Goal: Transaction & Acquisition: Book appointment/travel/reservation

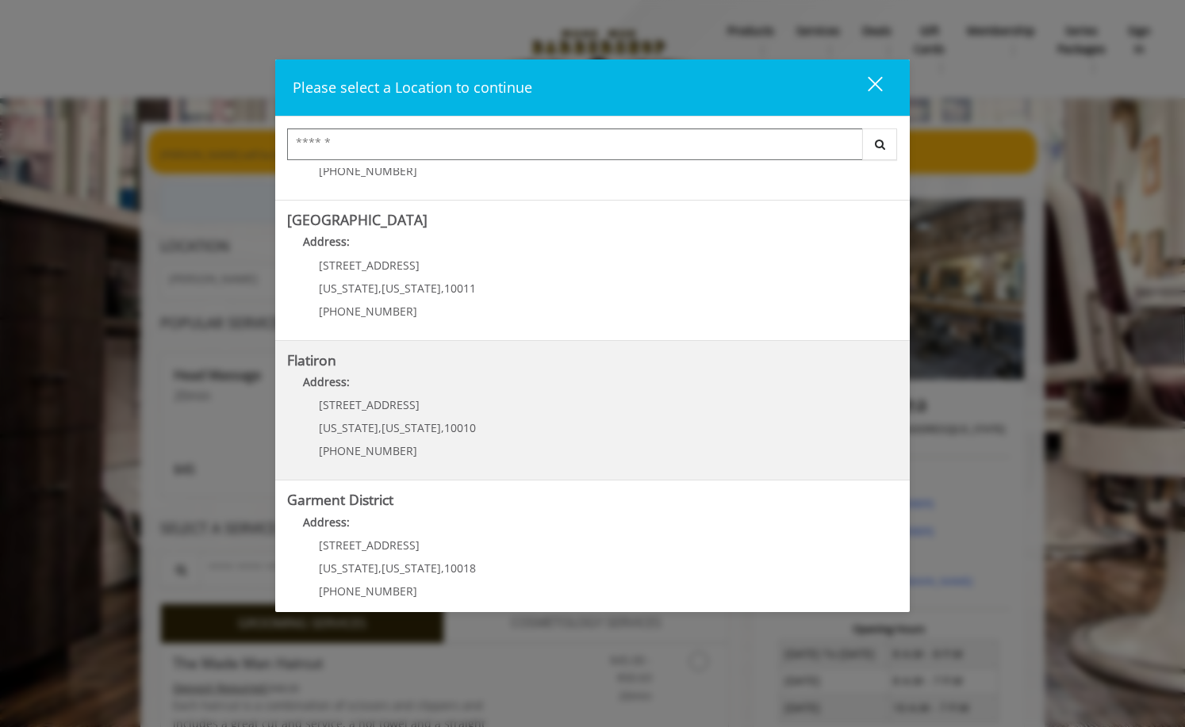
scroll to position [264, 0]
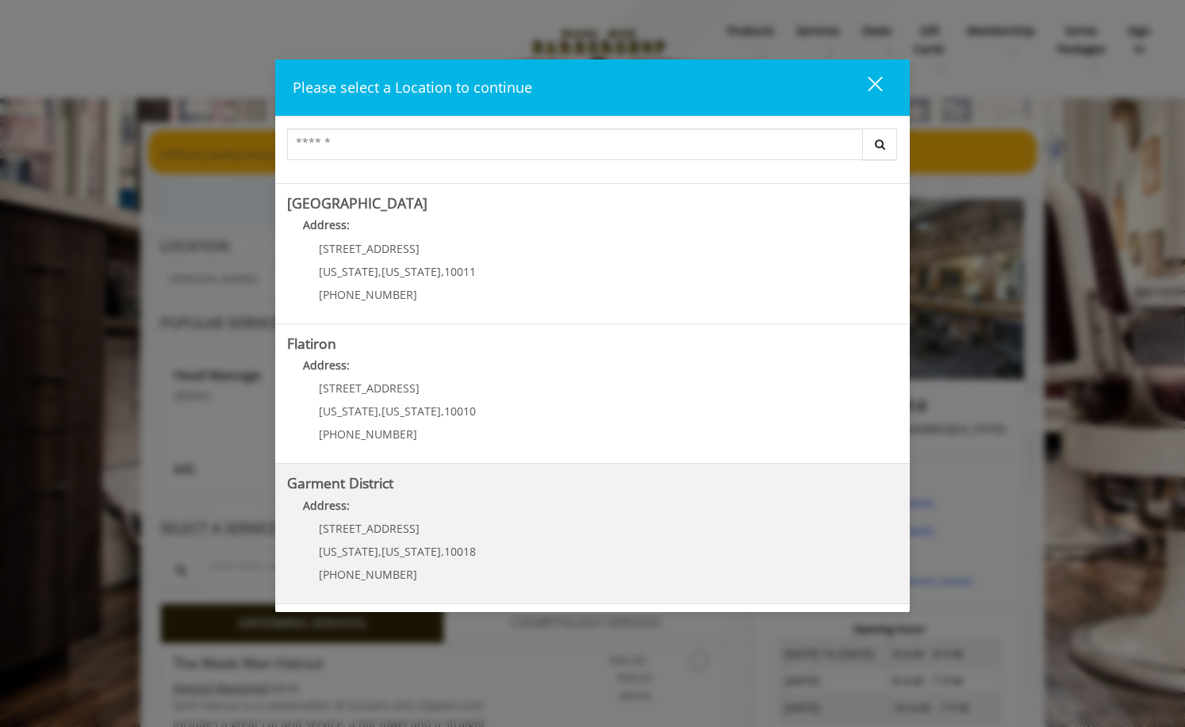
click at [524, 520] on District "Address:" at bounding box center [592, 509] width 611 height 25
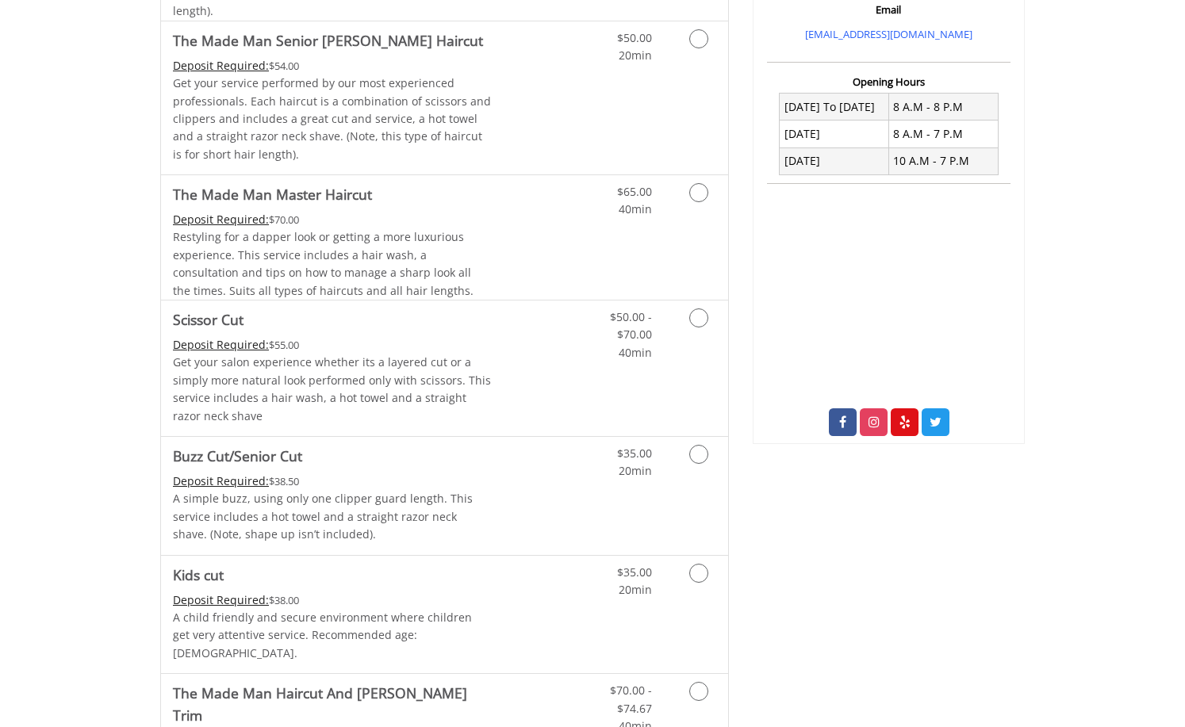
scroll to position [549, 0]
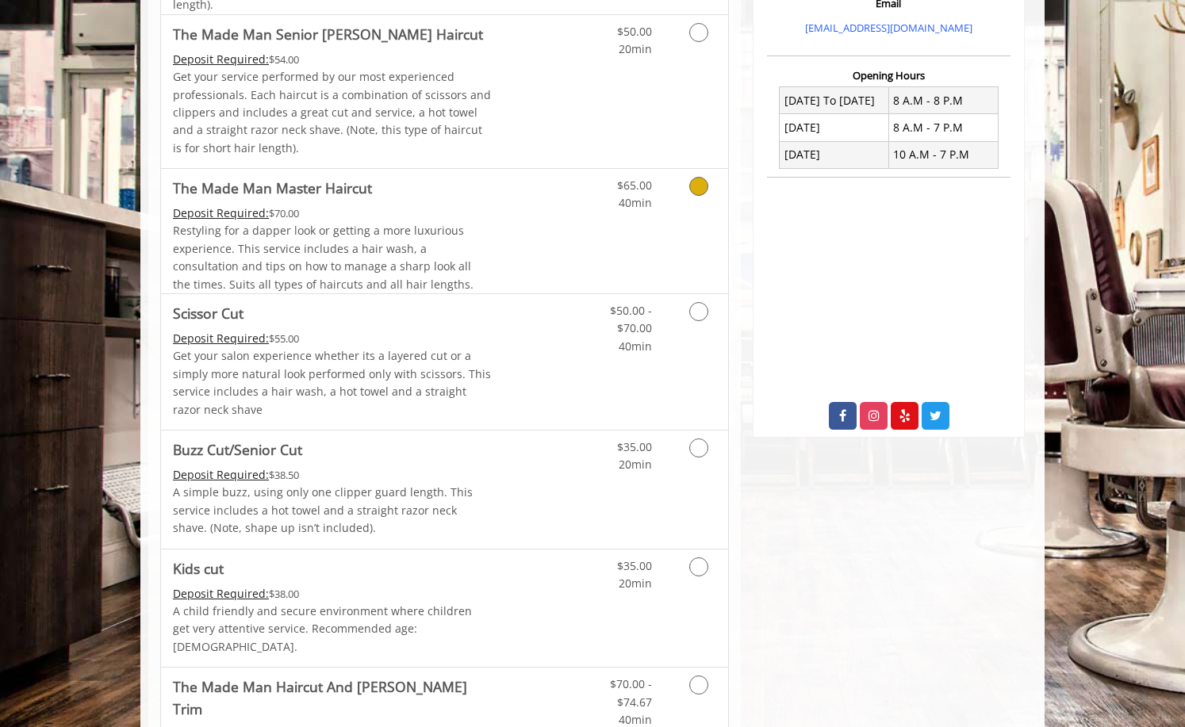
click at [687, 189] on link "Grooming services" at bounding box center [696, 191] width 40 height 44
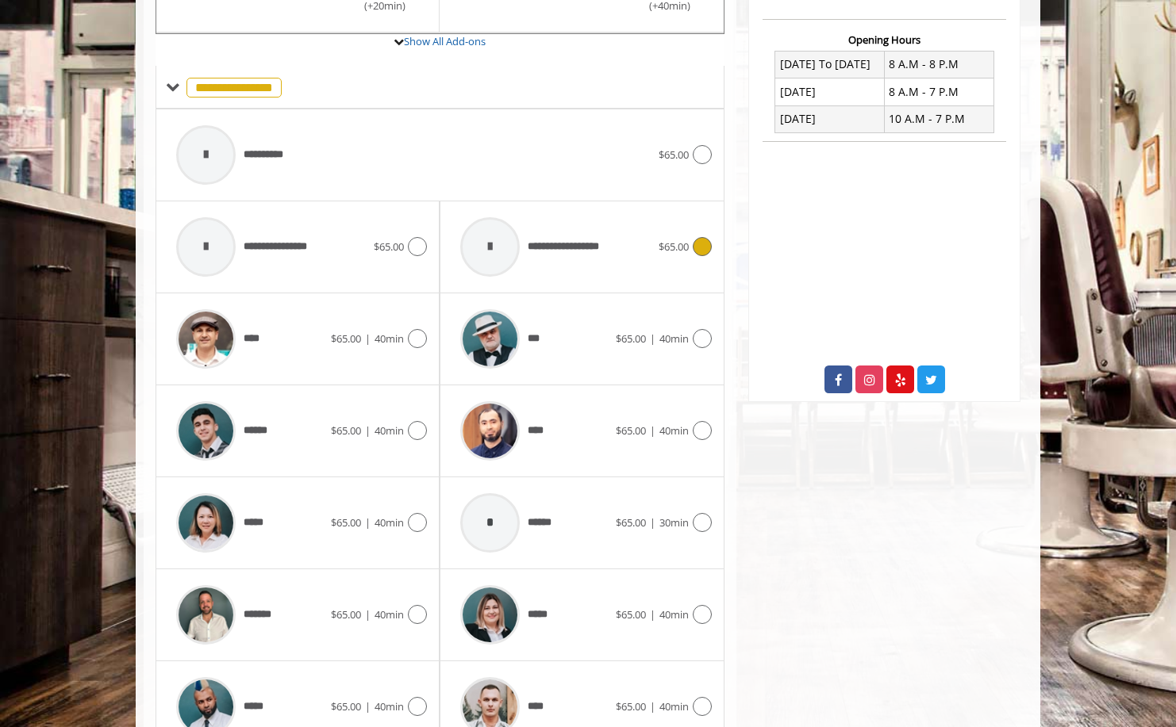
scroll to position [666, 0]
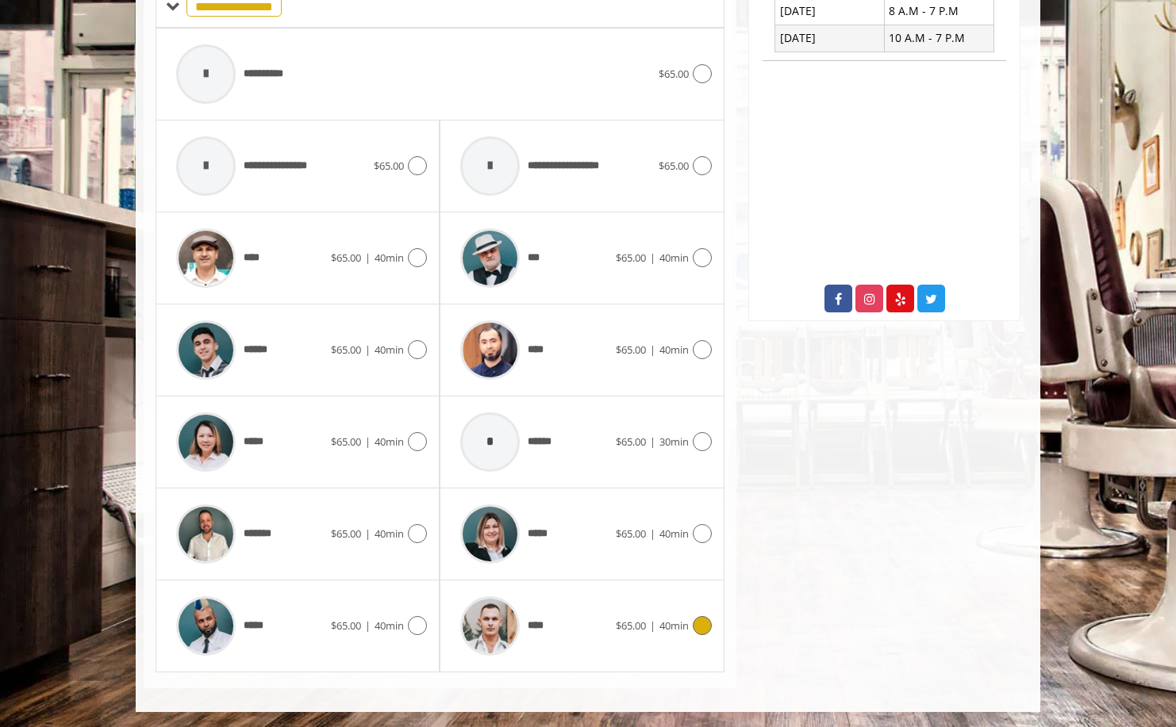
click at [695, 631] on icon at bounding box center [702, 625] width 19 height 19
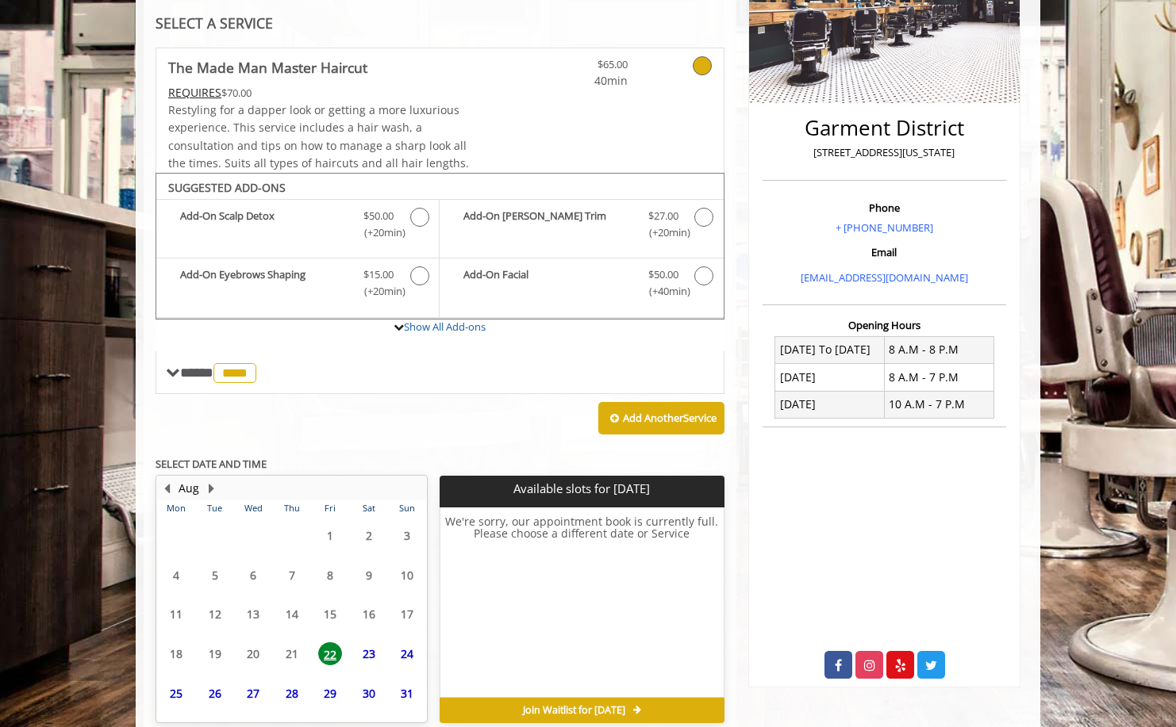
scroll to position [372, 0]
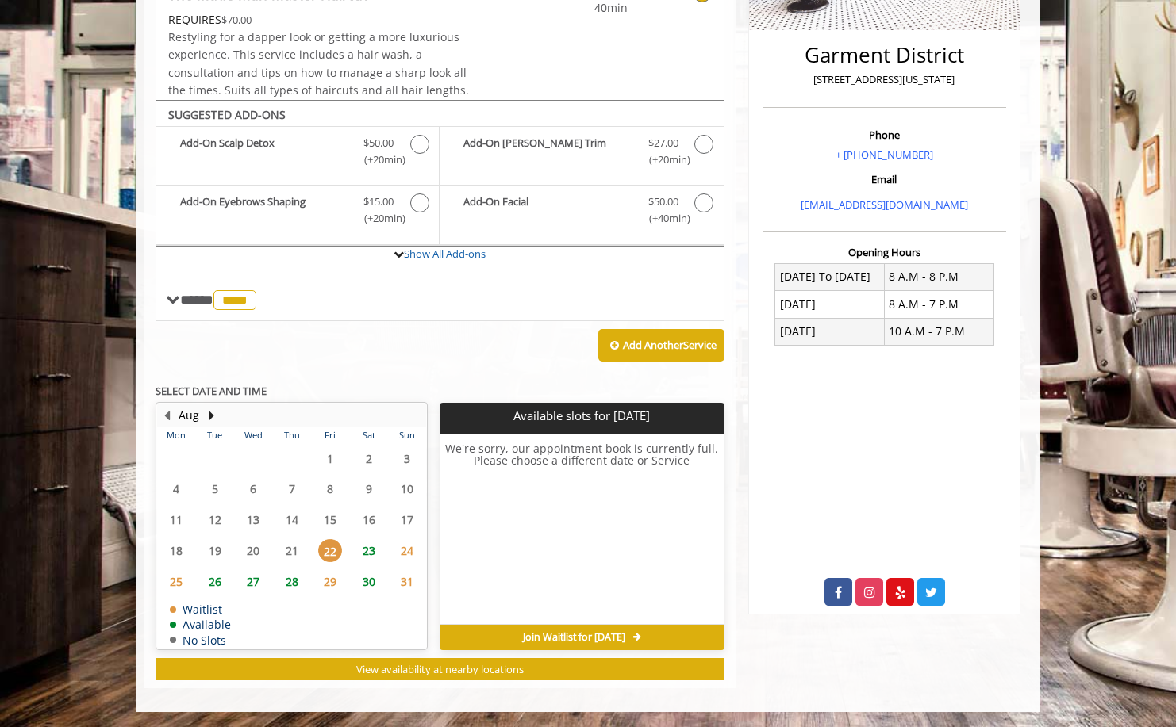
click at [368, 556] on span "23" at bounding box center [369, 550] width 24 height 23
click at [213, 577] on span "26" at bounding box center [215, 581] width 24 height 23
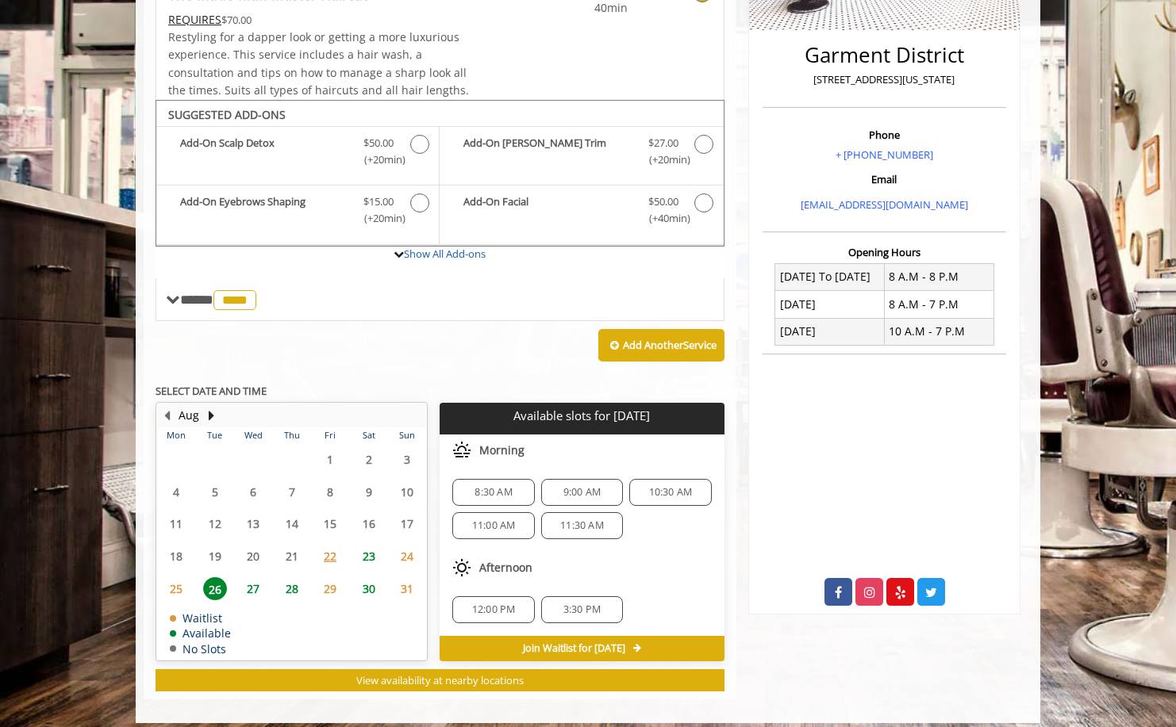
scroll to position [383, 0]
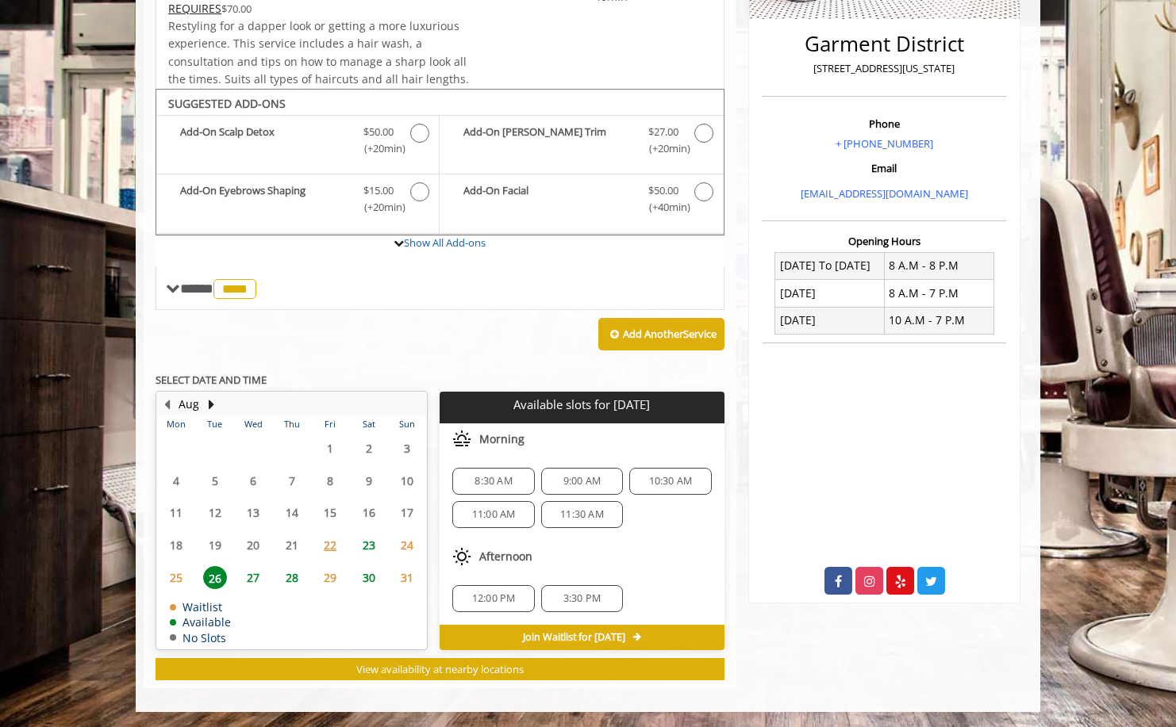
click at [251, 574] on span "27" at bounding box center [253, 577] width 24 height 23
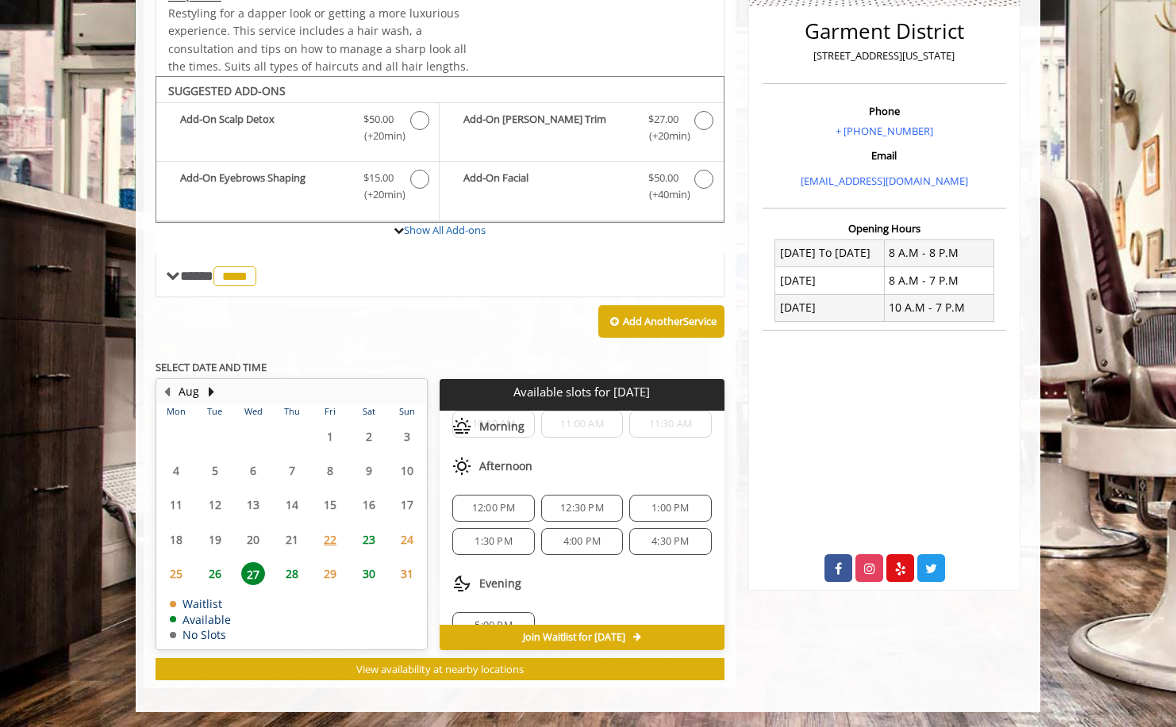
scroll to position [105, 0]
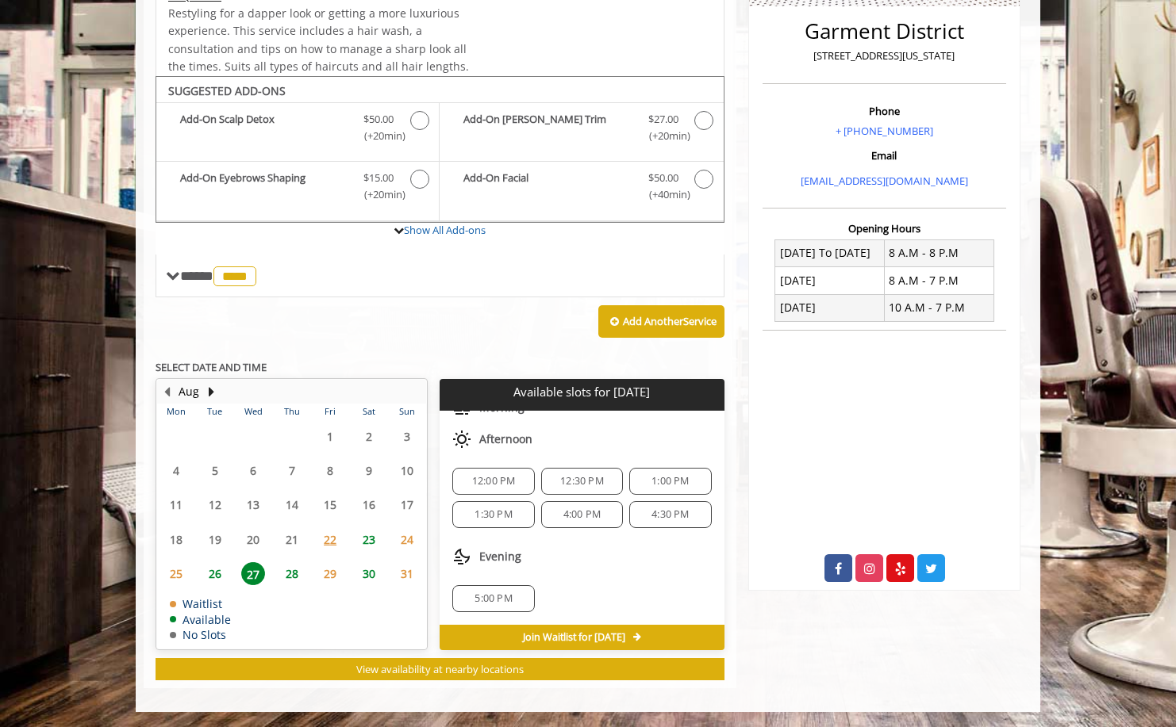
click at [493, 597] on span "5:00 PM" at bounding box center [492, 599] width 37 height 13
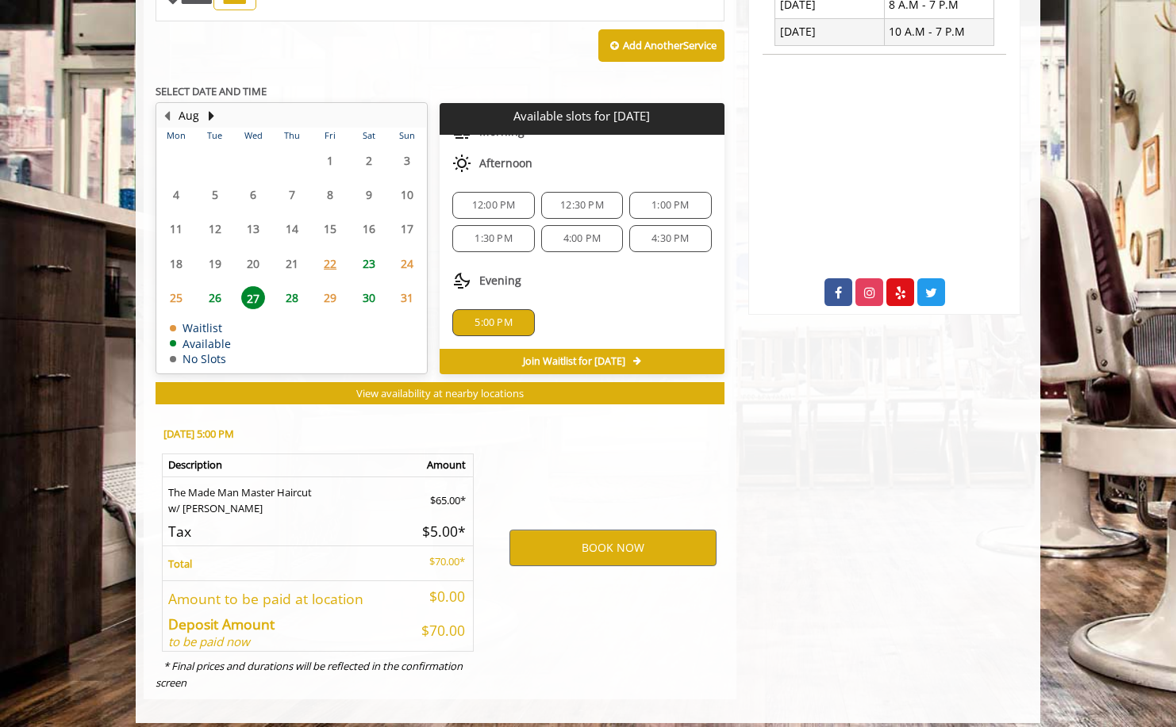
scroll to position [683, 0]
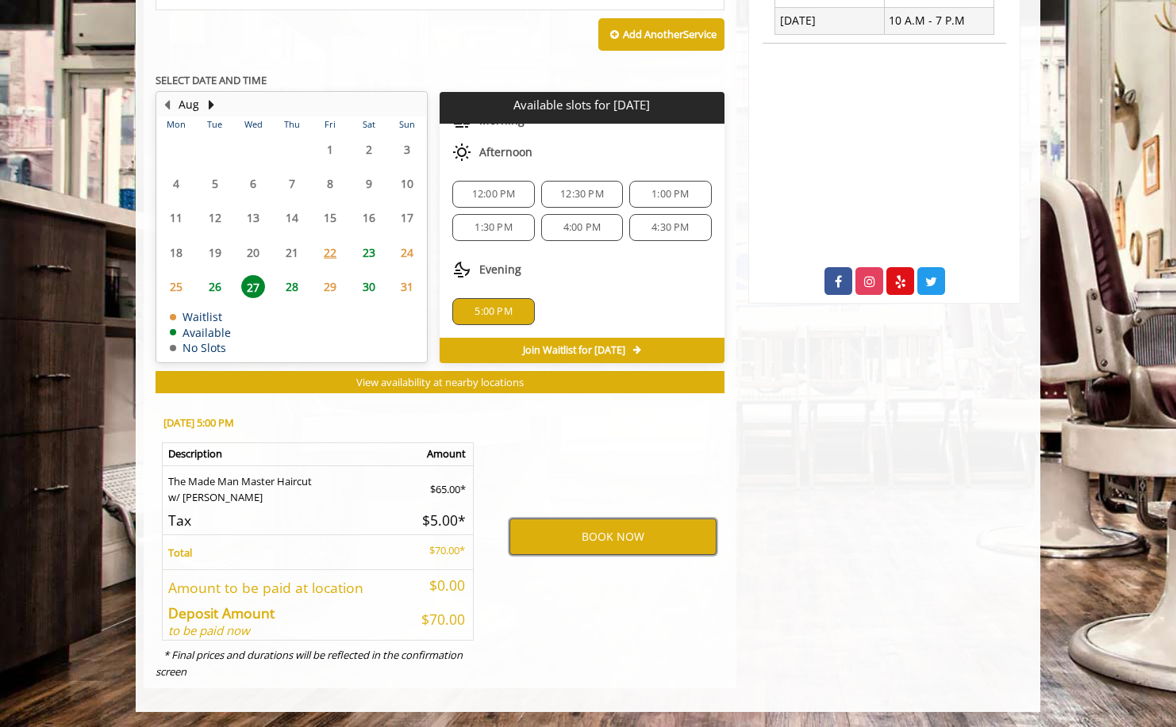
click at [517, 539] on button "BOOK NOW" at bounding box center [612, 537] width 207 height 36
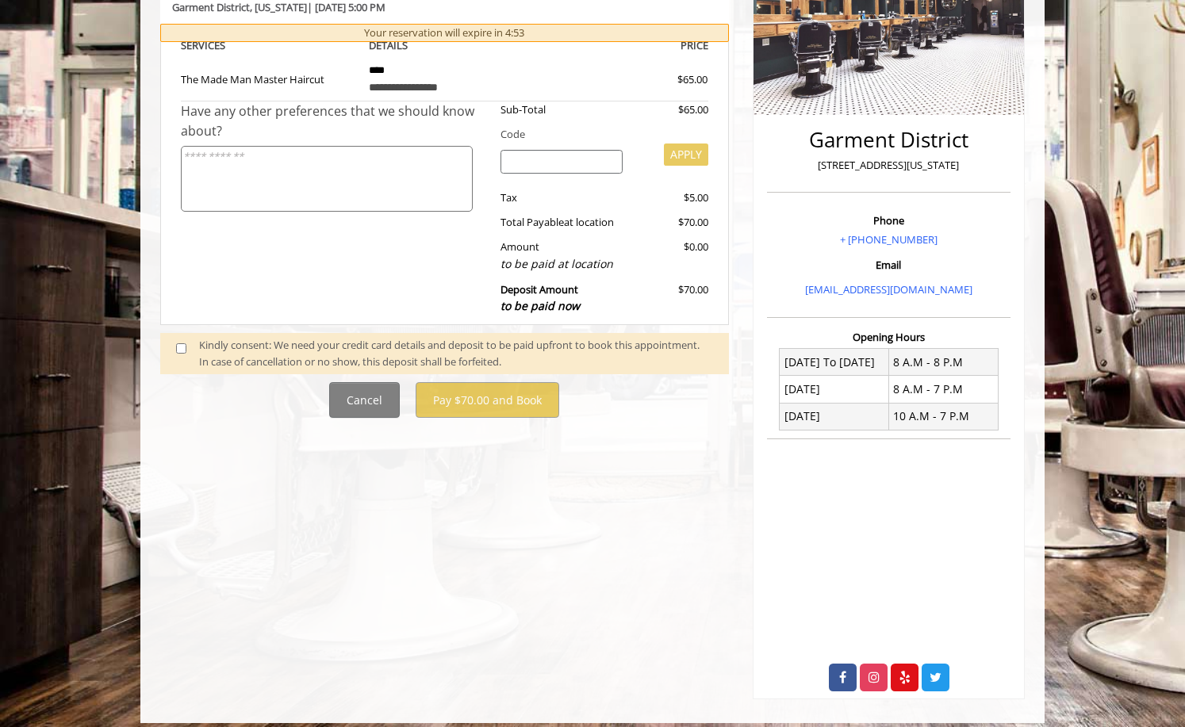
scroll to position [299, 0]
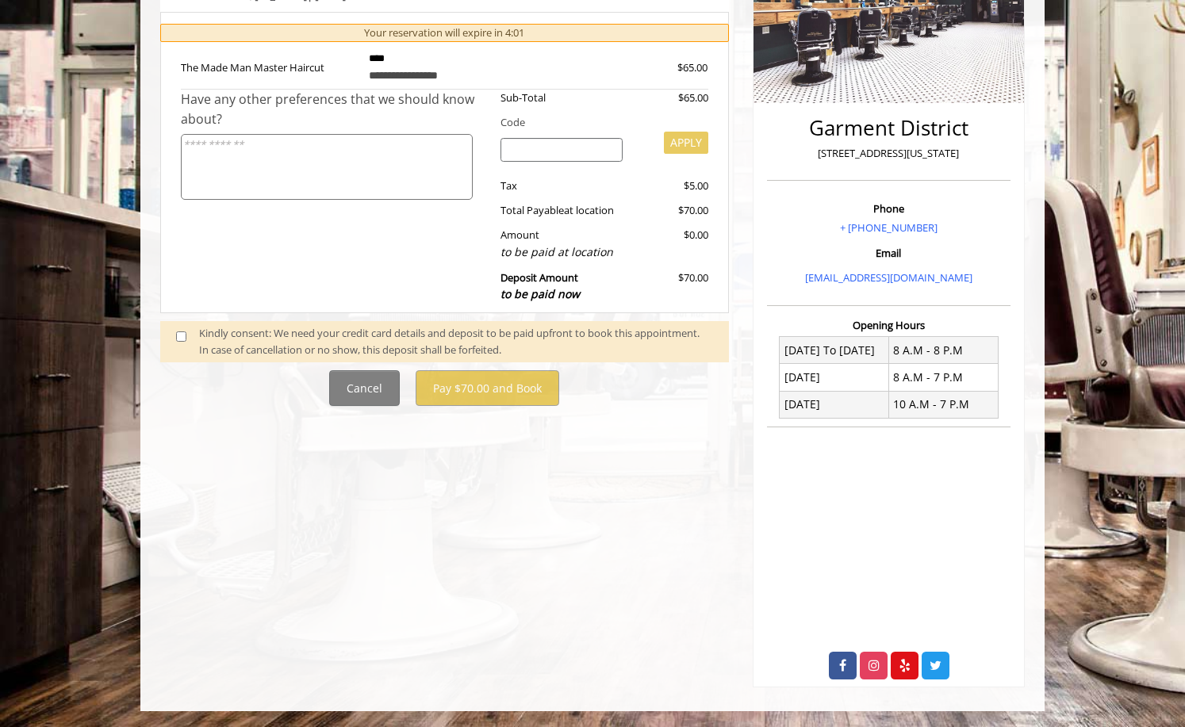
click at [296, 332] on div "Kindly consent: We need your credit card details and deposit to be paid upfront…" at bounding box center [456, 341] width 514 height 33
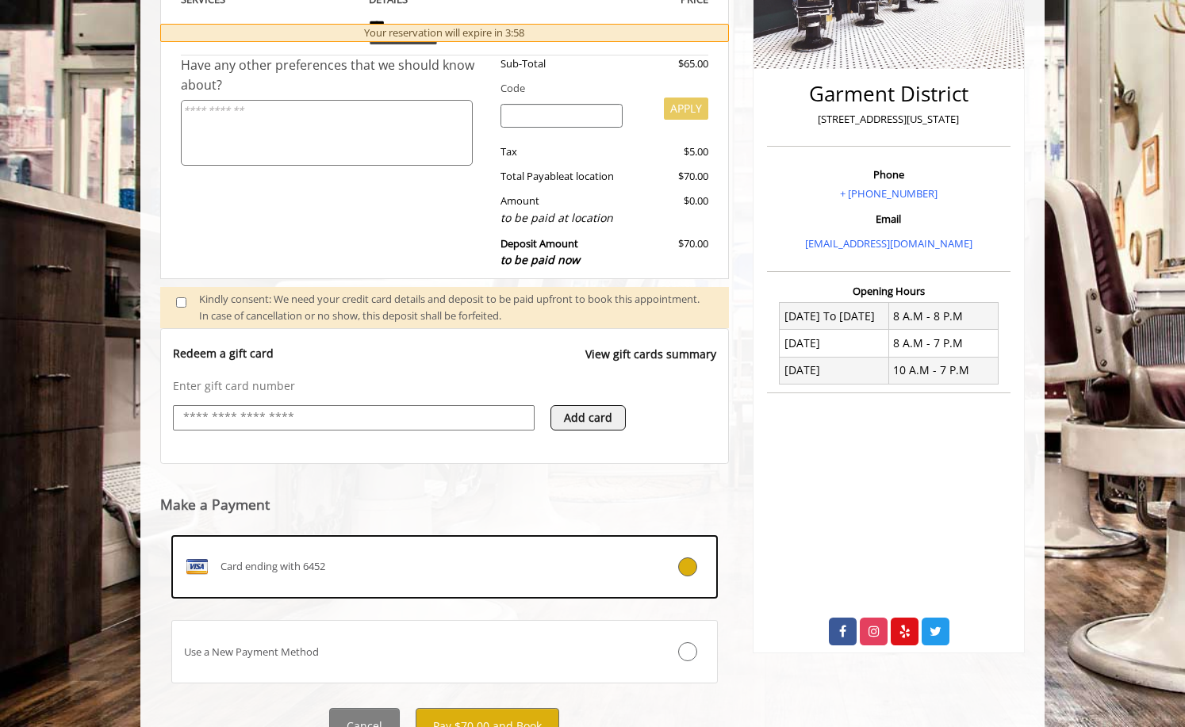
scroll to position [401, 0]
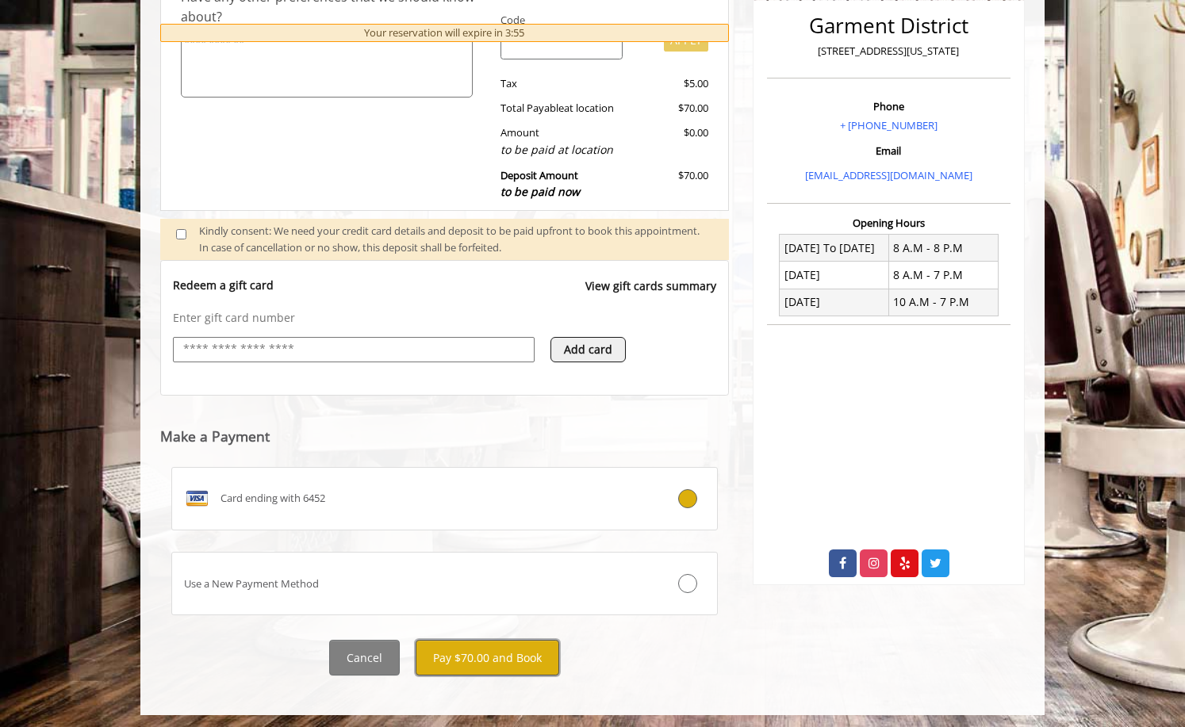
click at [482, 664] on button "Pay $70.00 and Book" at bounding box center [488, 658] width 144 height 36
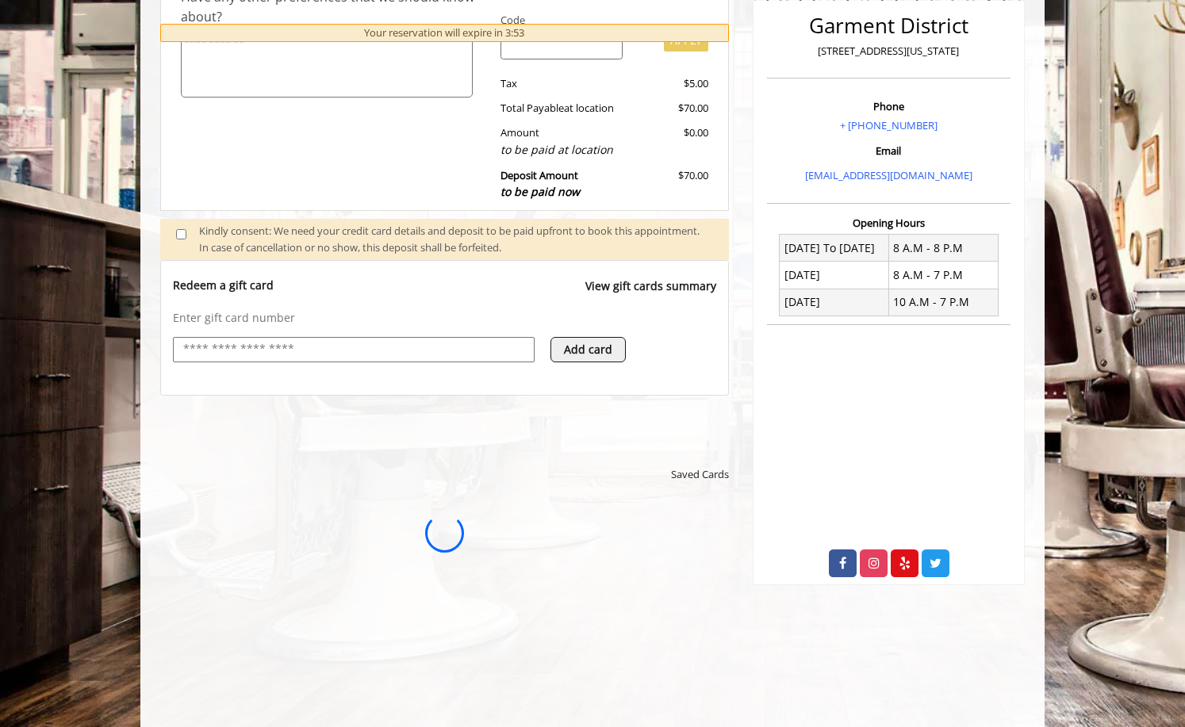
scroll to position [0, 0]
